Goal: Transaction & Acquisition: Purchase product/service

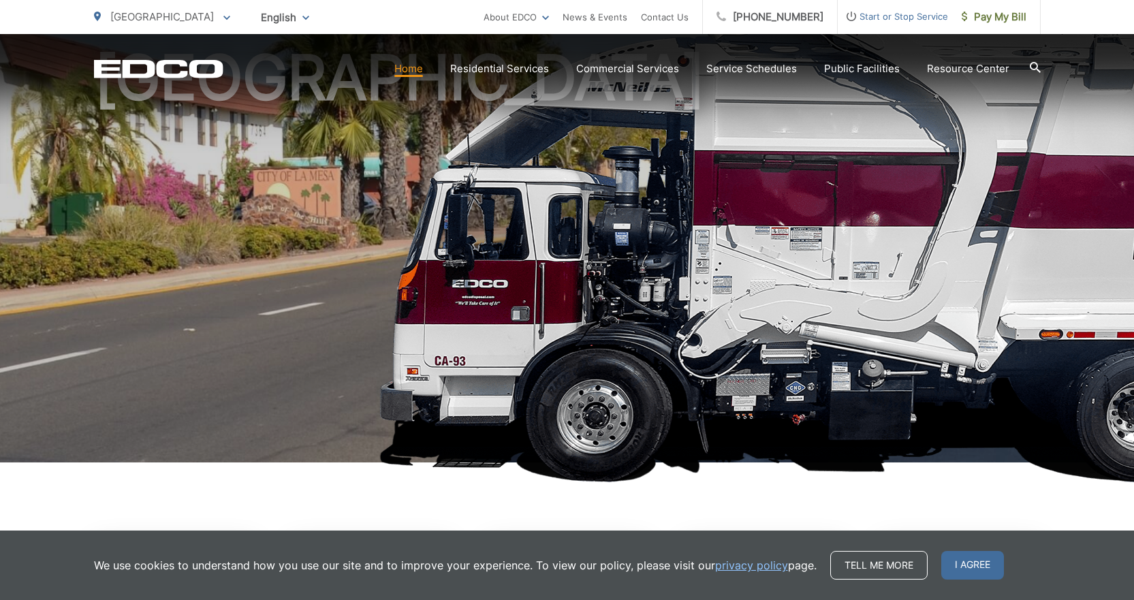
scroll to position [136, 0]
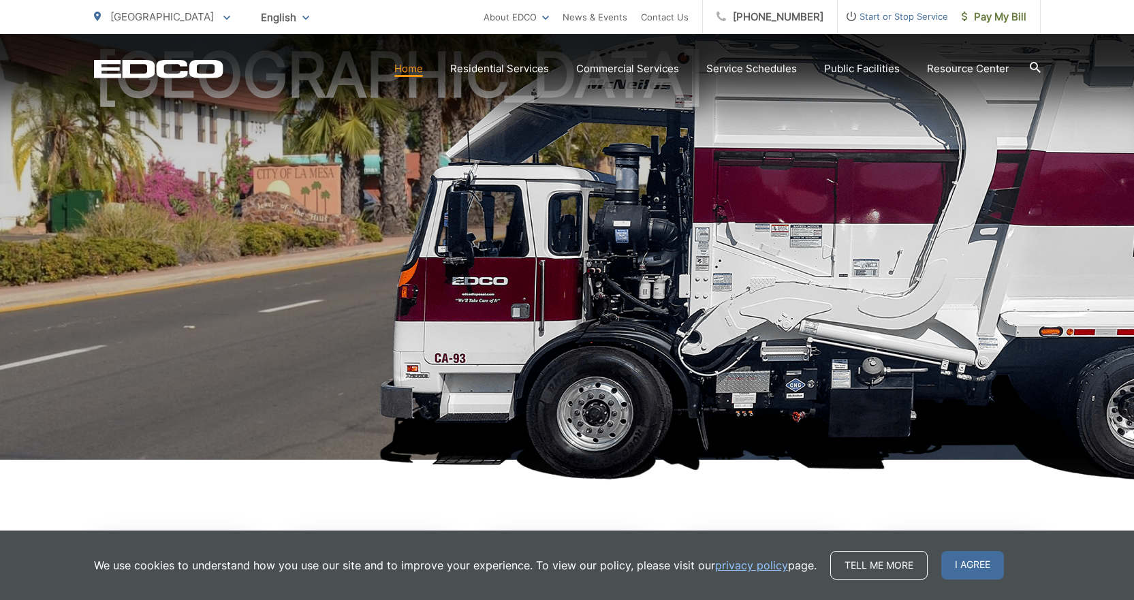
click at [963, 565] on span "I agree" at bounding box center [973, 565] width 63 height 29
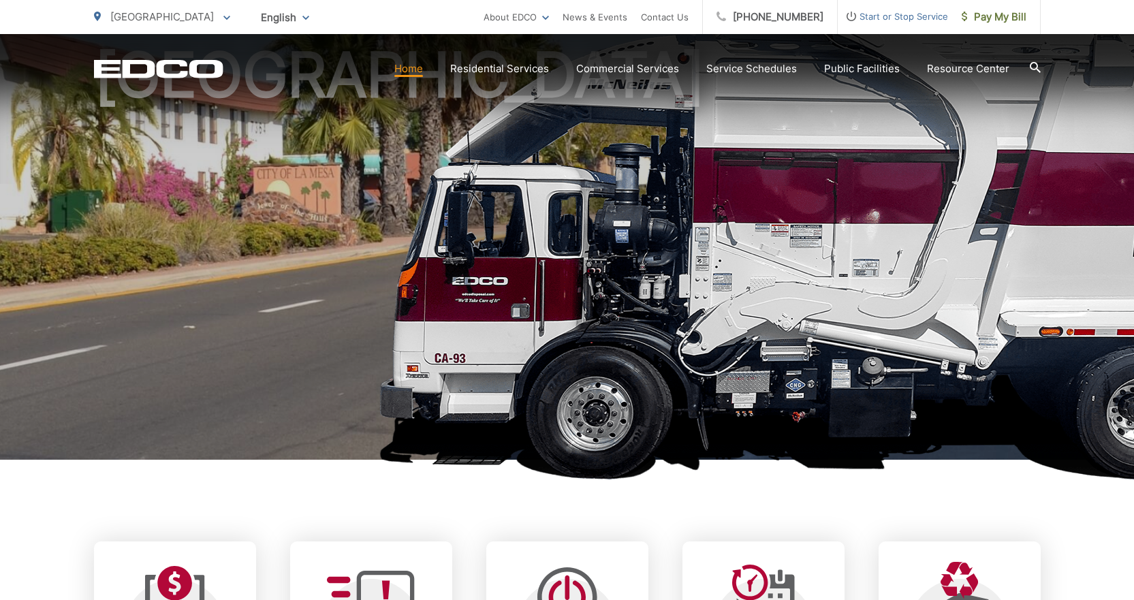
scroll to position [0, 0]
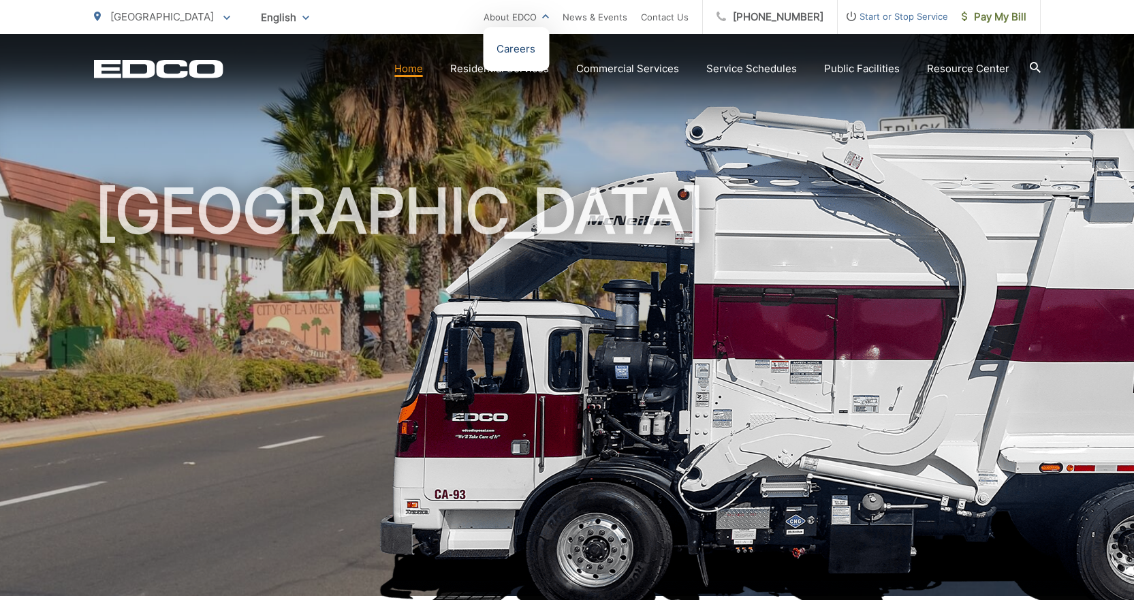
click at [531, 47] on link "Careers" at bounding box center [516, 49] width 39 height 16
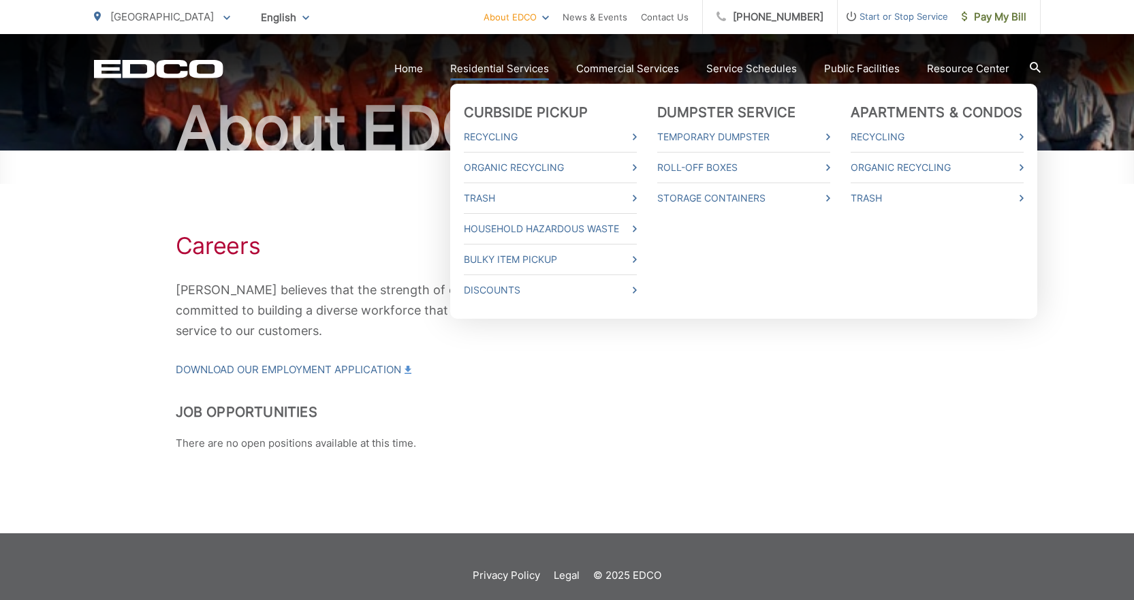
scroll to position [140, 0]
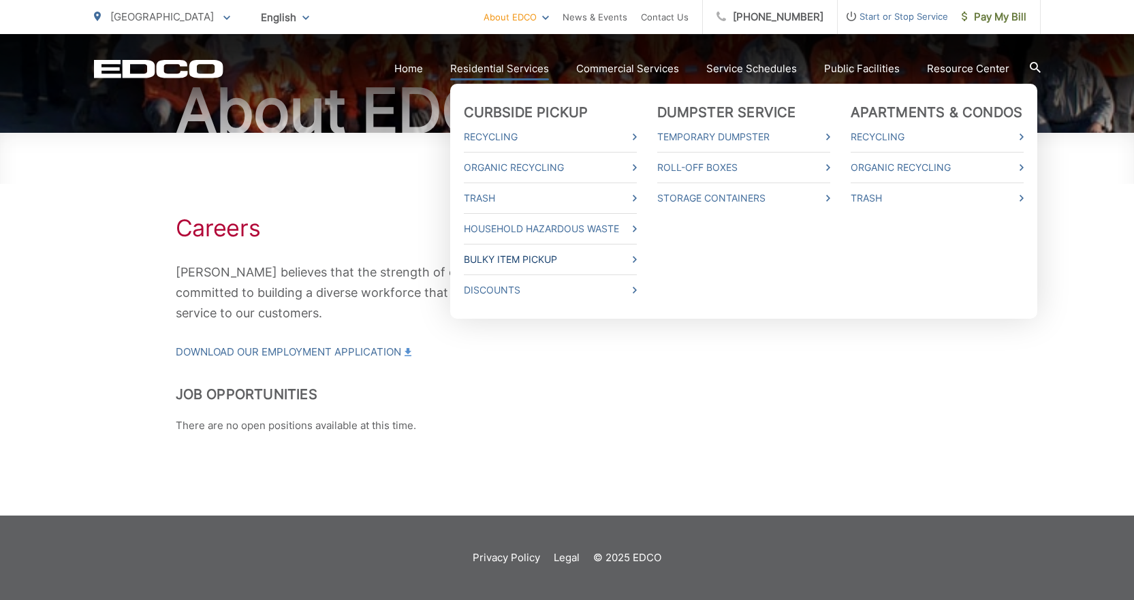
click at [629, 257] on link "Bulky Item Pickup" at bounding box center [550, 259] width 173 height 16
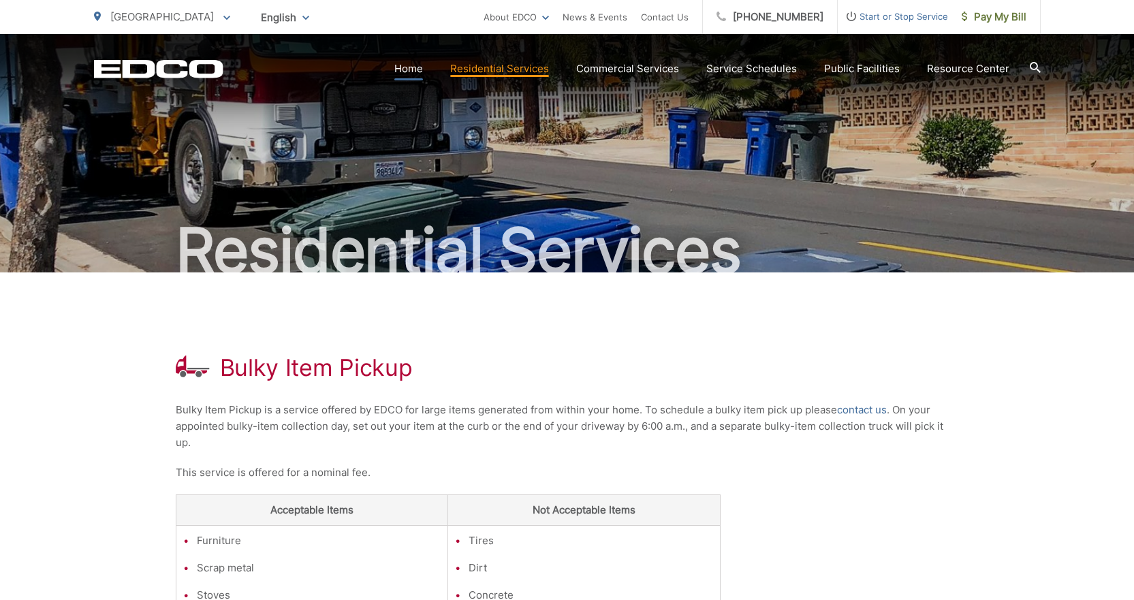
click at [418, 63] on link "Home" at bounding box center [408, 69] width 29 height 16
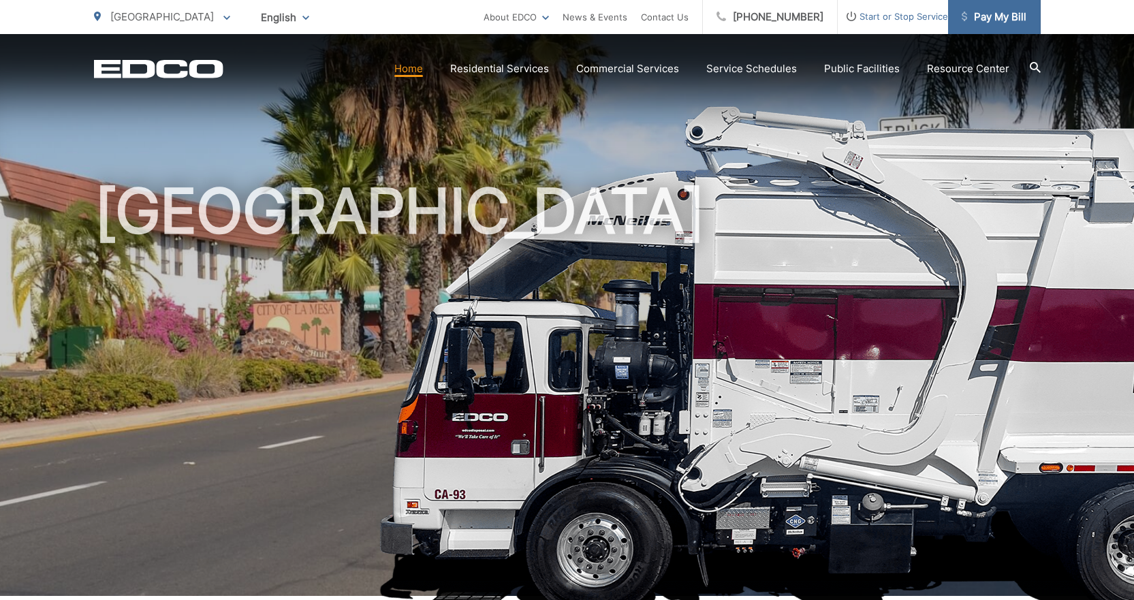
click at [1004, 16] on span "Pay My Bill" at bounding box center [994, 17] width 65 height 16
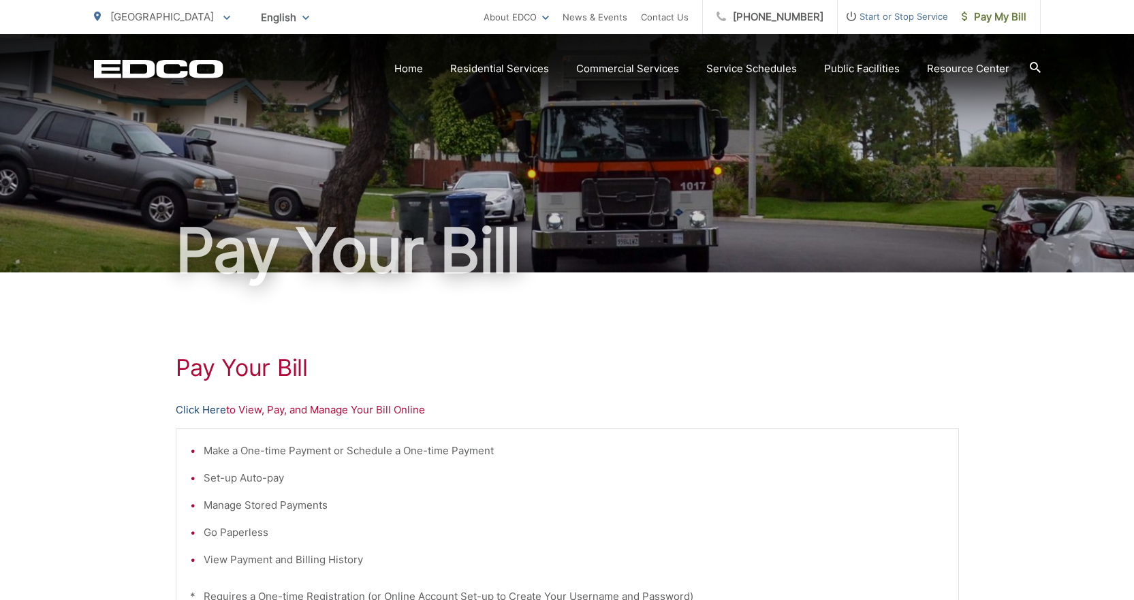
click at [211, 409] on link "Click Here" at bounding box center [201, 410] width 50 height 16
